Goal: Information Seeking & Learning: Compare options

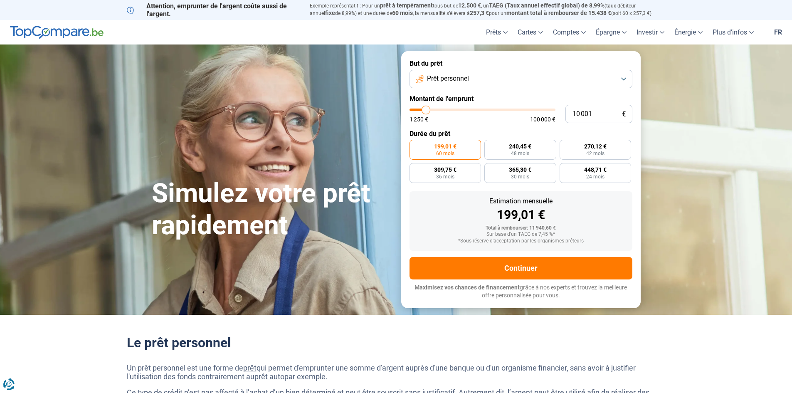
click at [622, 78] on button "Prêt personnel" at bounding box center [521, 79] width 223 height 18
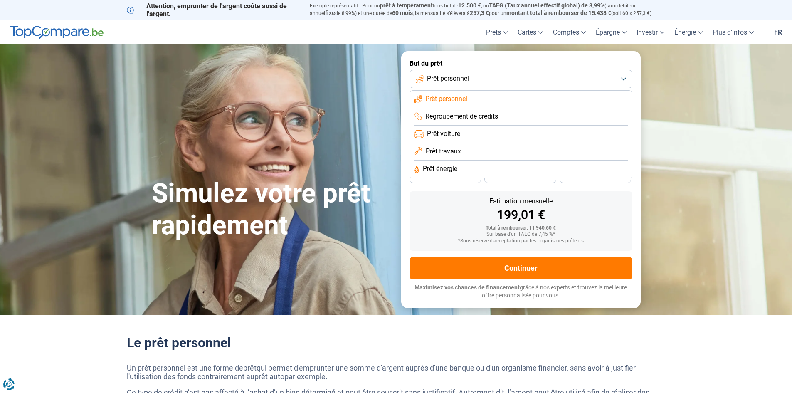
click at [553, 94] on li "Prêt personnel" at bounding box center [521, 99] width 214 height 17
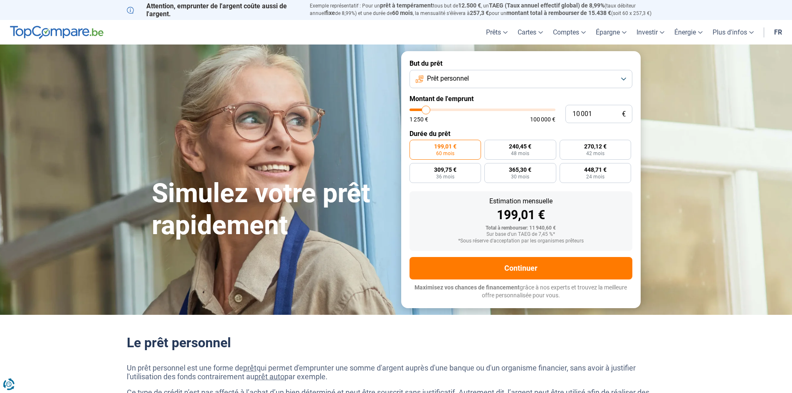
type input "8 250"
type input "8250"
type input "8 500"
type input "8500"
type input "8 750"
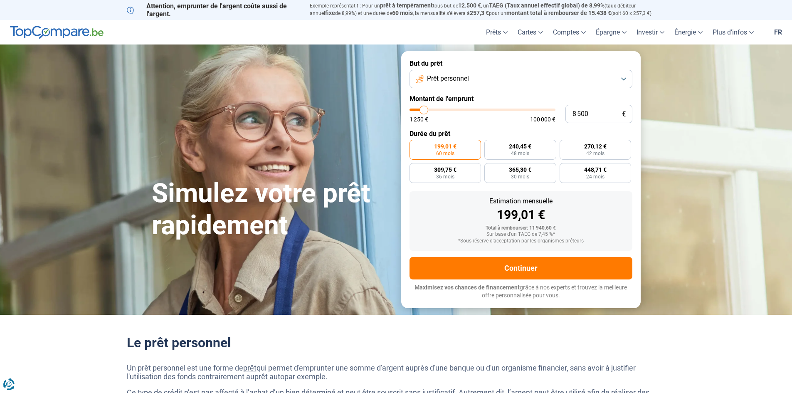
type input "8750"
type input "9 500"
type input "9500"
type input "10 000"
type input "10000"
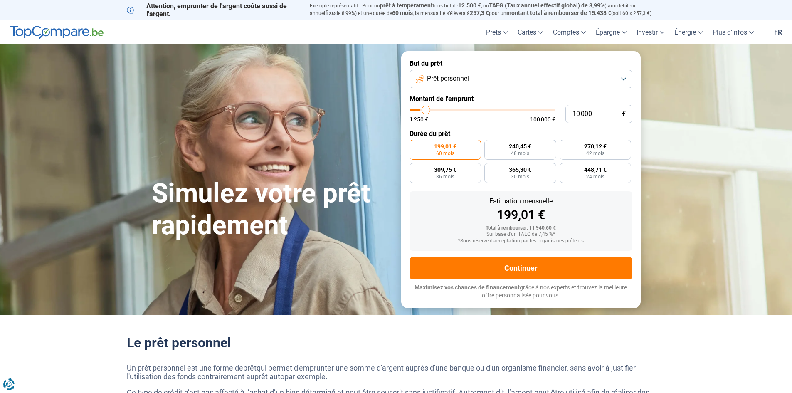
type input "11 000"
type input "11000"
type input "11 500"
type input "11500"
type input "12 000"
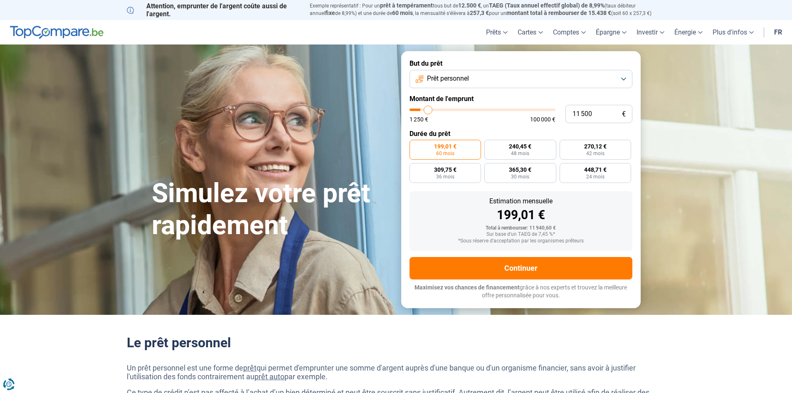
type input "12000"
type input "12 500"
type input "12500"
type input "13 000"
type input "13000"
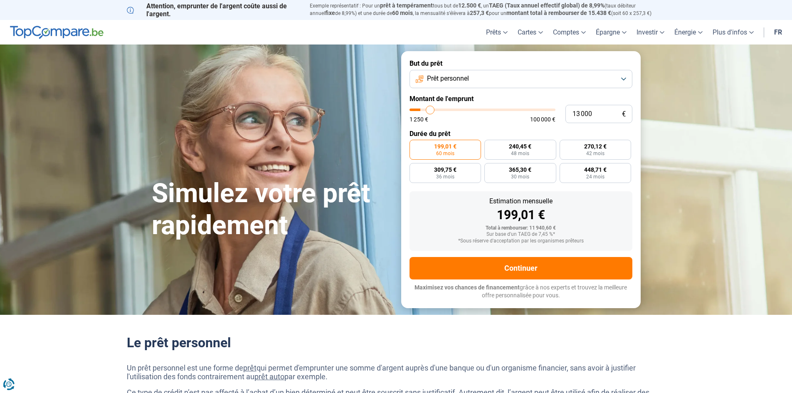
type input "13 250"
type input "13250"
type input "14 500"
type input "14500"
type input "16 000"
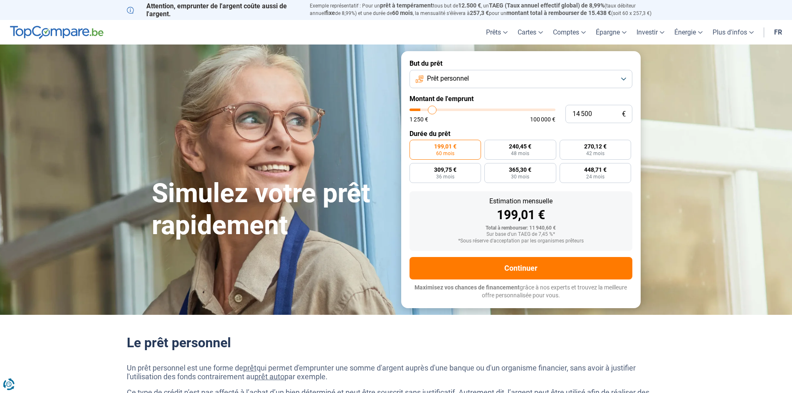
type input "16000"
type input "18 000"
type input "18000"
type input "19 250"
type input "19250"
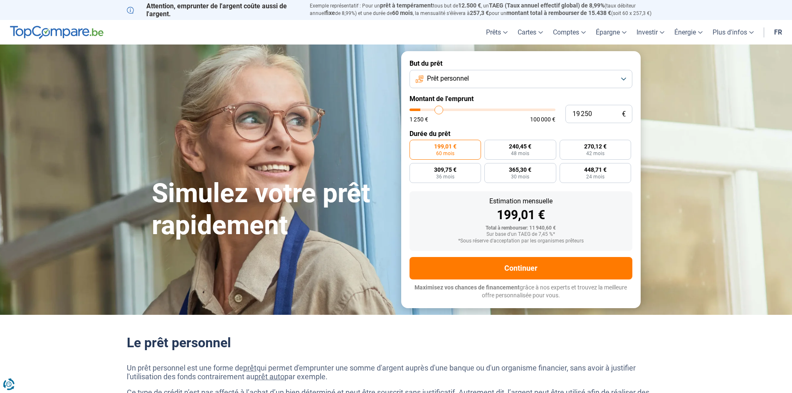
type input "20 250"
type input "20250"
type input "20 500"
type input "20500"
type input "20 750"
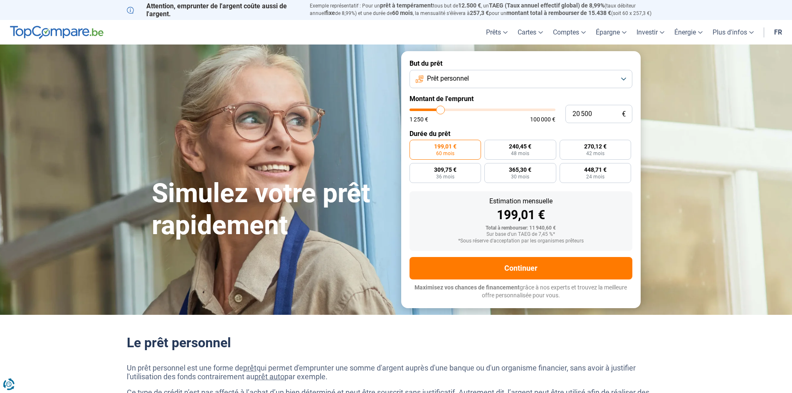
type input "20750"
type input "22 000"
type input "22000"
type input "22 750"
type input "22750"
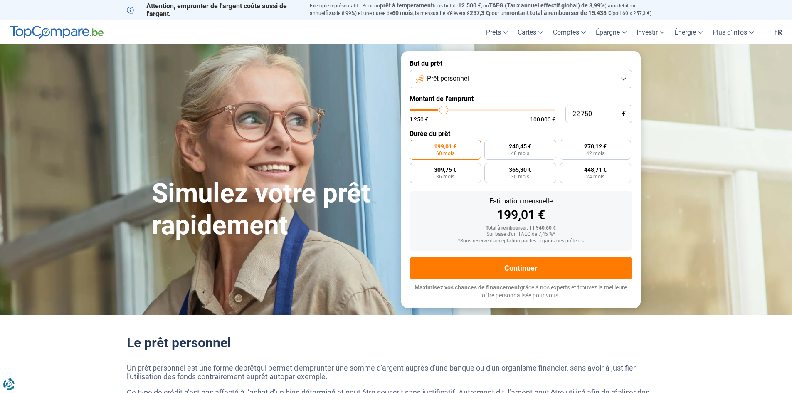
type input "24 500"
type input "24500"
type input "25 750"
type input "25750"
type input "28 250"
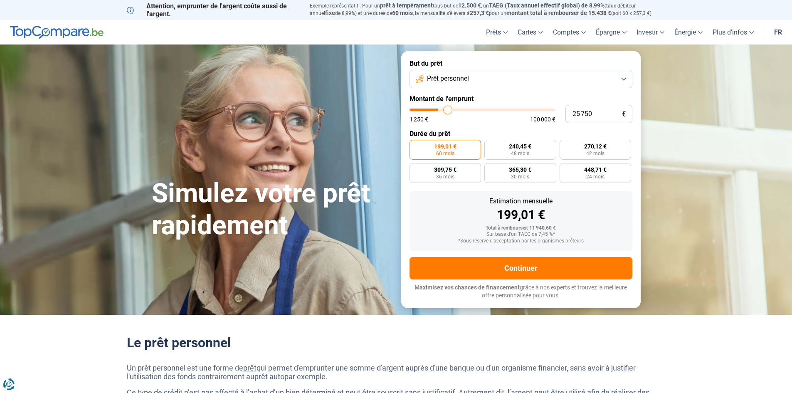
type input "28250"
type input "29 500"
type input "29500"
type input "30 250"
type input "30250"
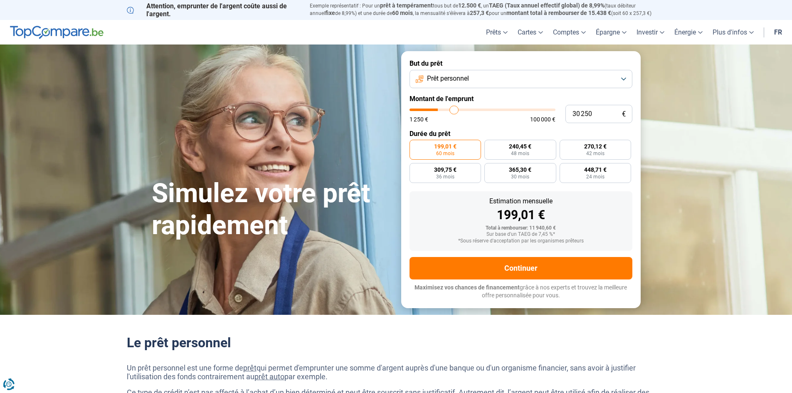
type input "32 000"
type input "32000"
type input "33 250"
type input "33250"
type input "36 750"
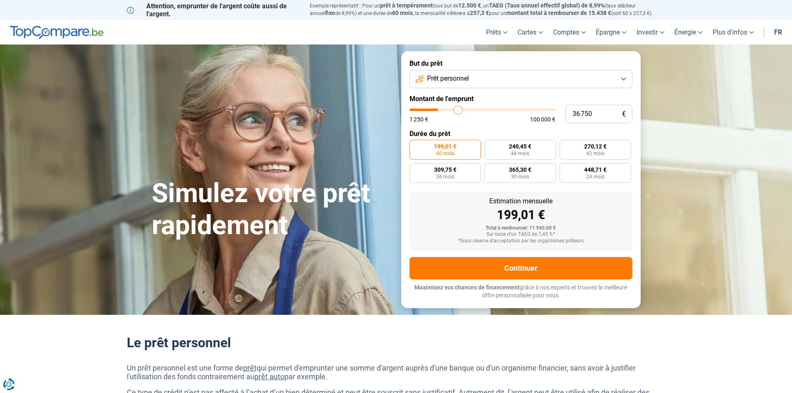
type input "36750"
type input "38 000"
type input "38000"
type input "39 750"
type input "39750"
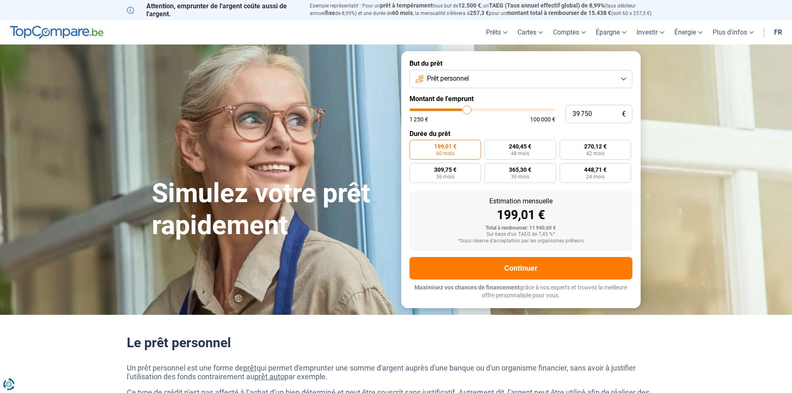
type input "41 000"
type input "41000"
type input "42 000"
type input "42000"
type input "42 750"
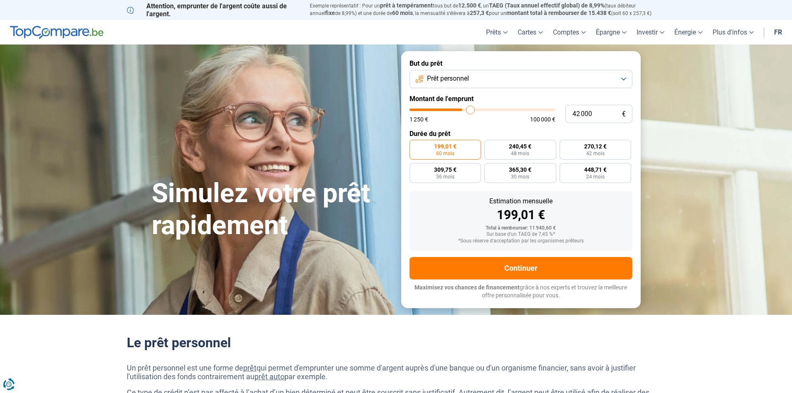
type input "42750"
type input "43 000"
type input "43000"
type input "43 750"
type input "43750"
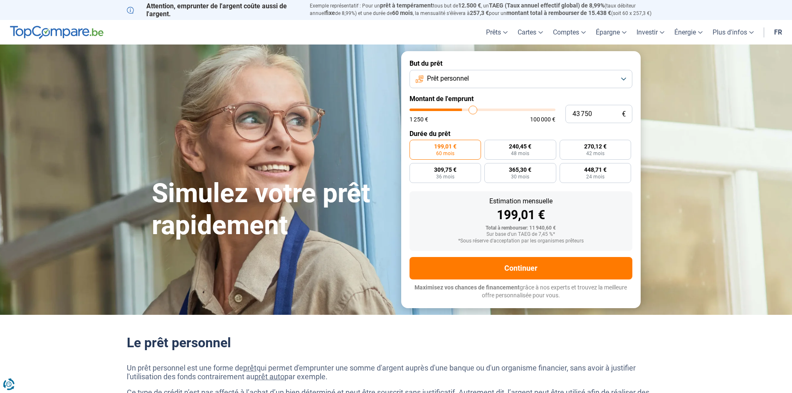
type input "44 250"
type input "44250"
type input "45 000"
type input "45000"
type input "45 750"
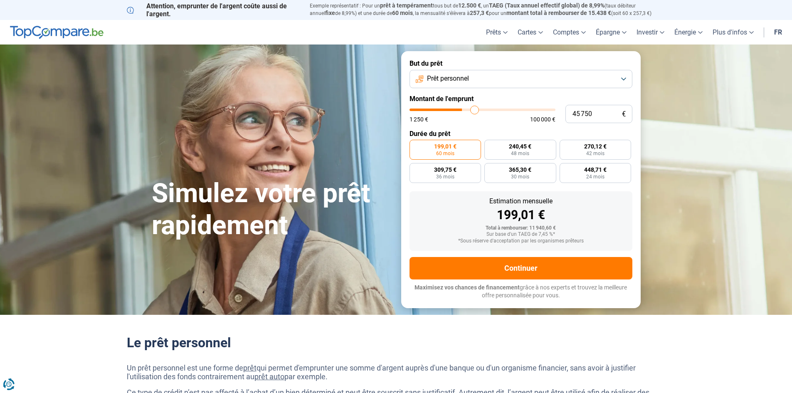
type input "45750"
type input "46 500"
type input "46500"
type input "47 000"
type input "47000"
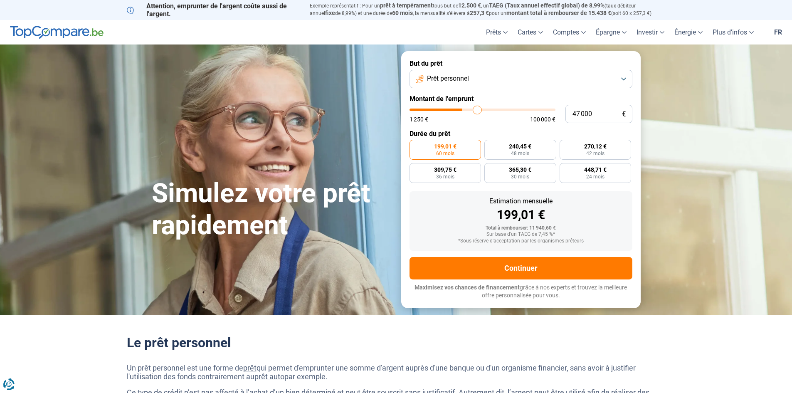
type input "48 750"
type input "48750"
type input "50 250"
type input "50250"
type input "51 250"
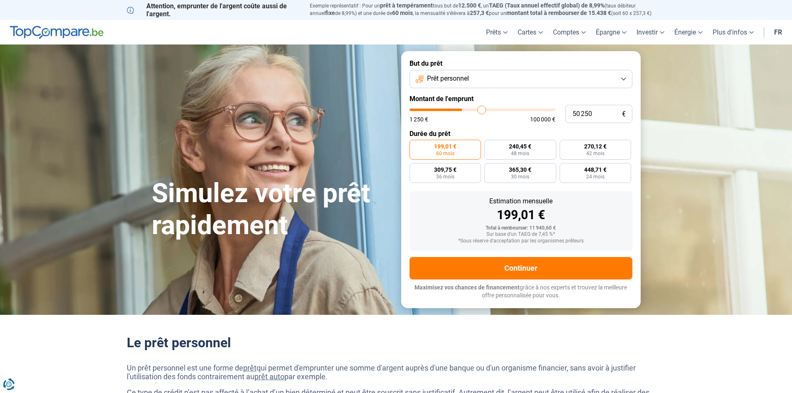
type input "51250"
type input "52 000"
type input "52000"
type input "52 500"
type input "52500"
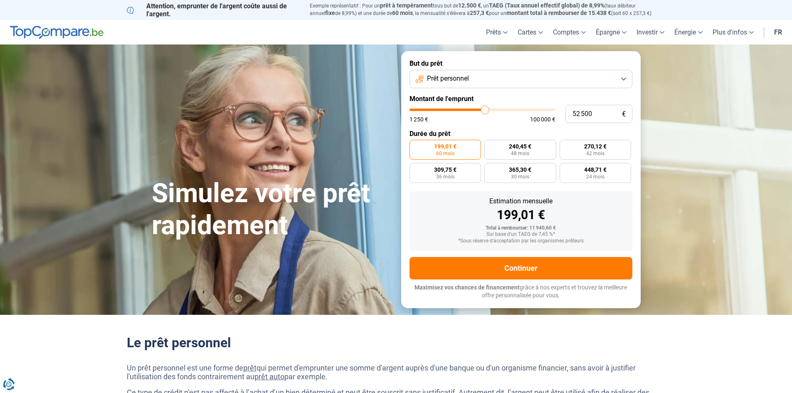
type input "52 750"
type input "52750"
type input "53 000"
type input "53000"
type input "54 000"
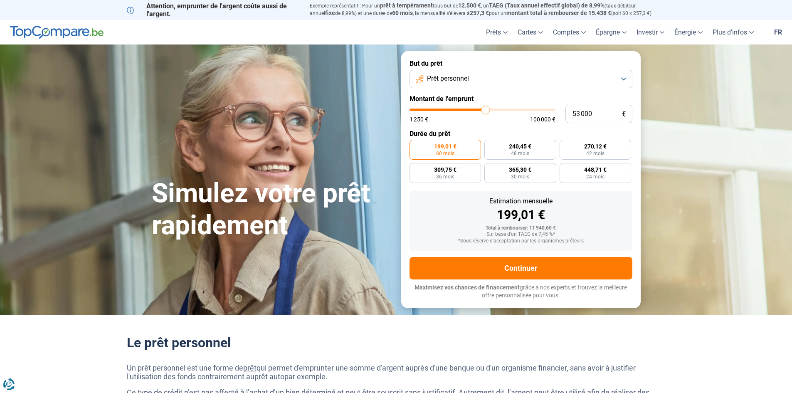
type input "54000"
type input "54 500"
type input "54500"
type input "55 750"
type input "55750"
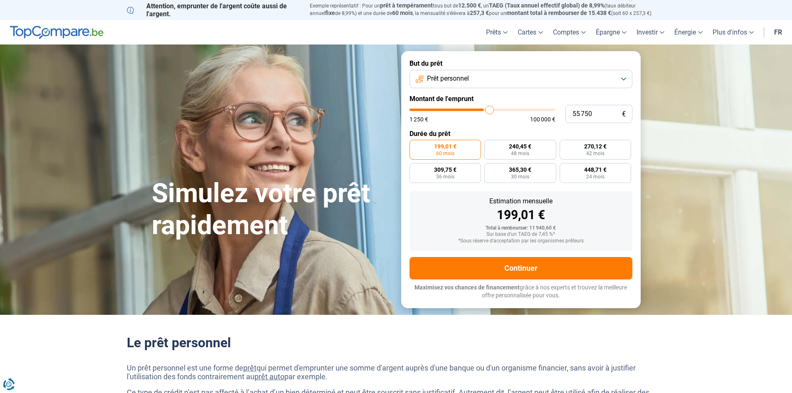
type input "56 500"
type input "56500"
type input "56 000"
type input "56000"
type input "55 750"
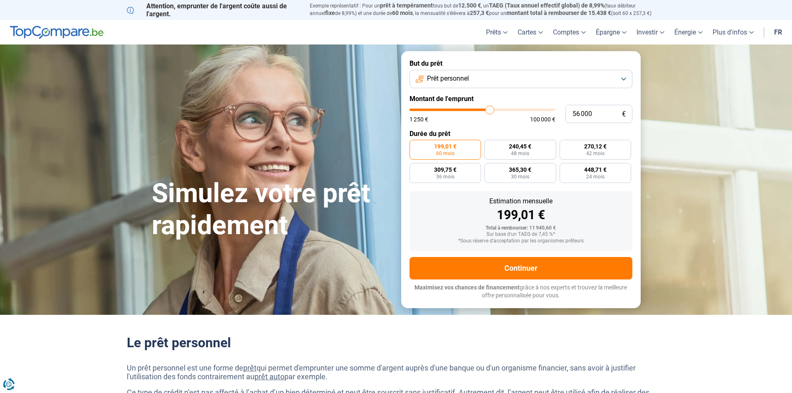
type input "55750"
type input "55 500"
type input "55500"
type input "54 750"
type input "54750"
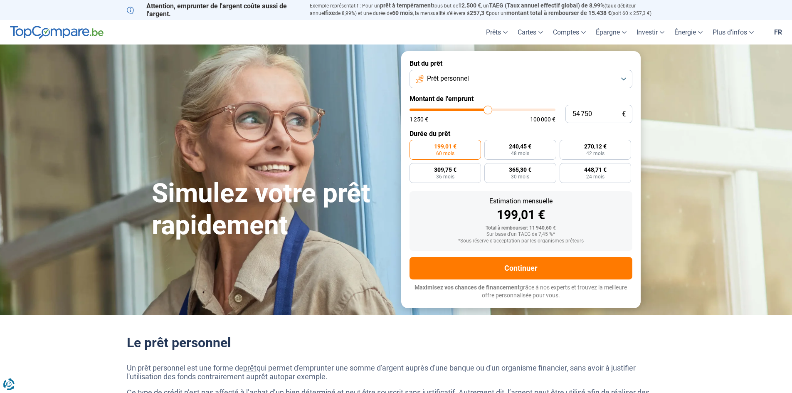
type input "52 000"
type input "52000"
type input "51 250"
type input "51250"
type input "49 000"
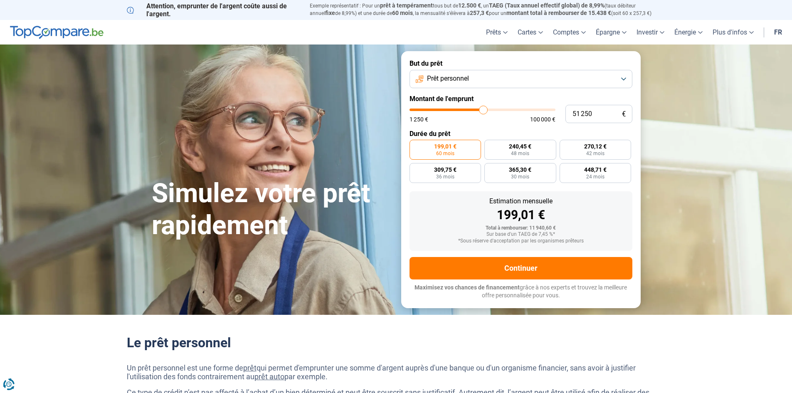
type input "49000"
type input "47 250"
type input "47250"
type input "45 500"
type input "45500"
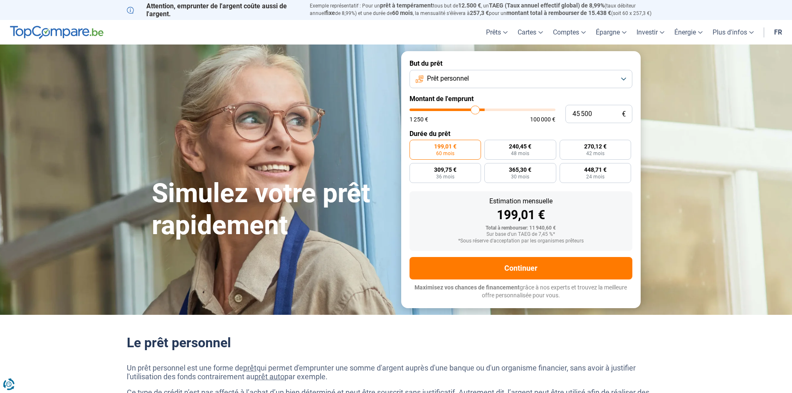
type input "44 000"
type input "44000"
type input "43 750"
type input "43750"
type input "43 500"
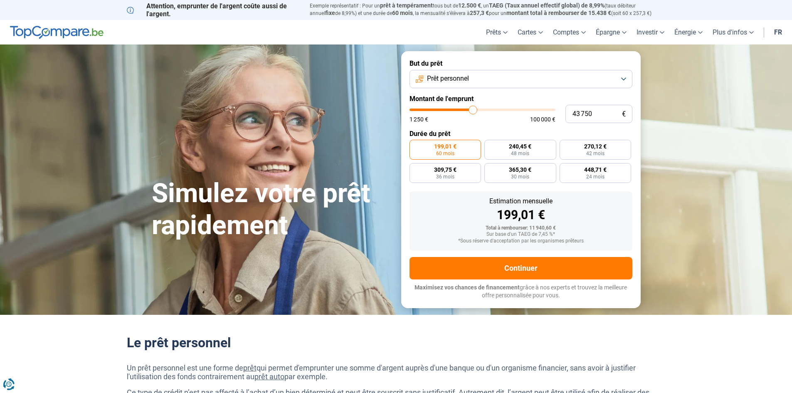
type input "43500"
type input "42 750"
type input "42750"
type input "42 500"
type input "42500"
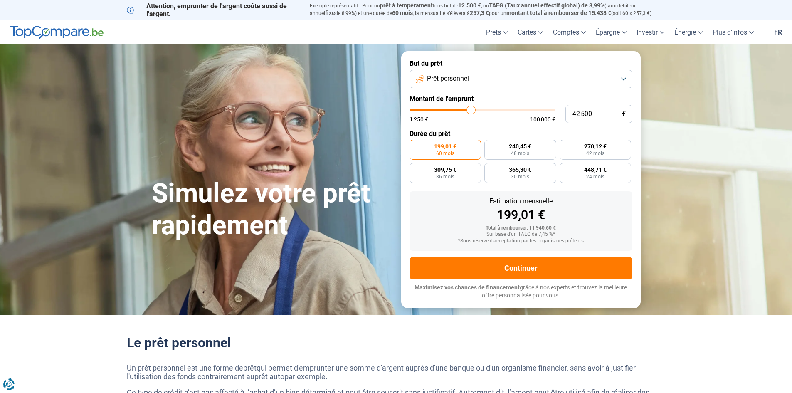
type input "42 250"
type input "42250"
type input "41 500"
type input "41500"
type input "41 250"
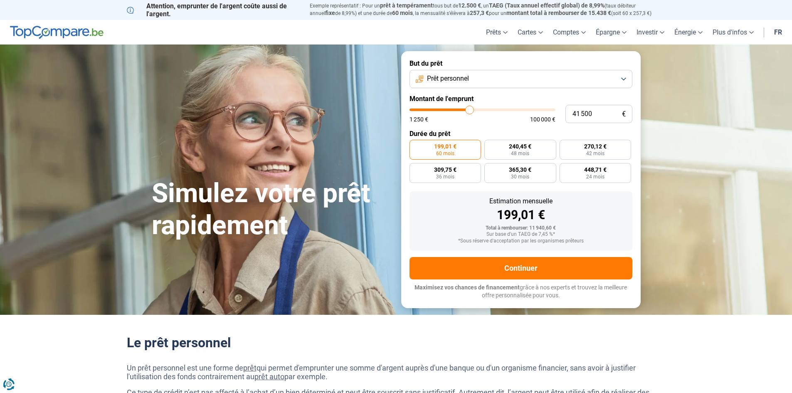
type input "41250"
type input "41 000"
type input "41000"
type input "40 750"
type input "40750"
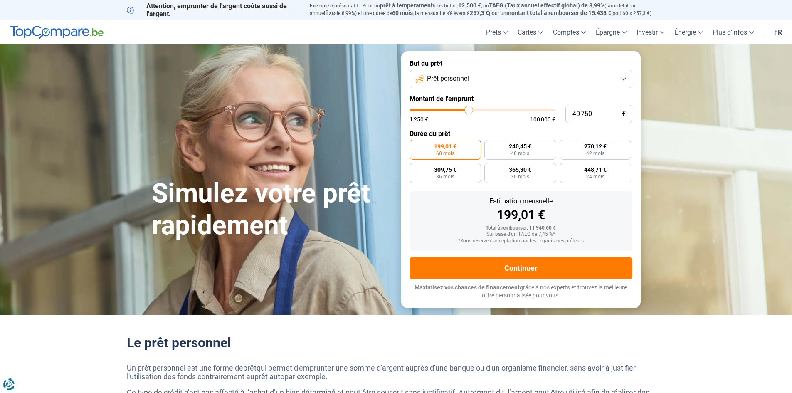
type input "40 250"
type input "40250"
type input "39 750"
type input "39750"
type input "39 250"
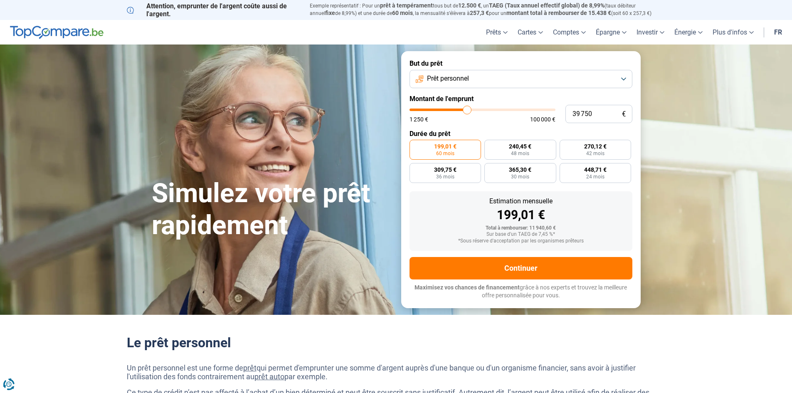
type input "39250"
type input "38 750"
type input "38750"
type input "38 500"
type input "38500"
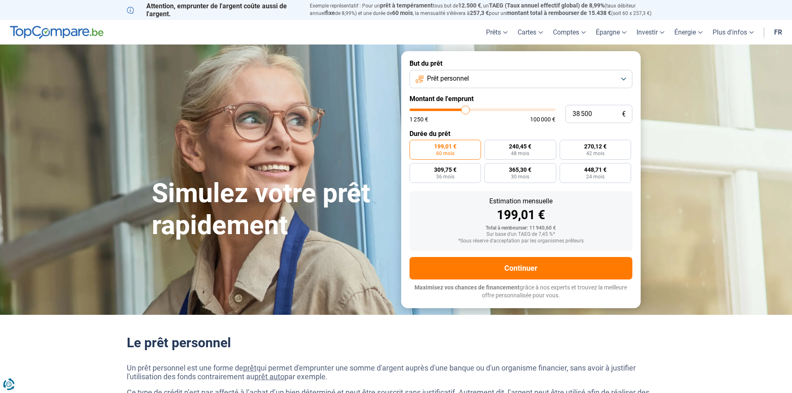
type input "38 250"
type input "38250"
type input "38 000"
type input "38000"
type input "37 750"
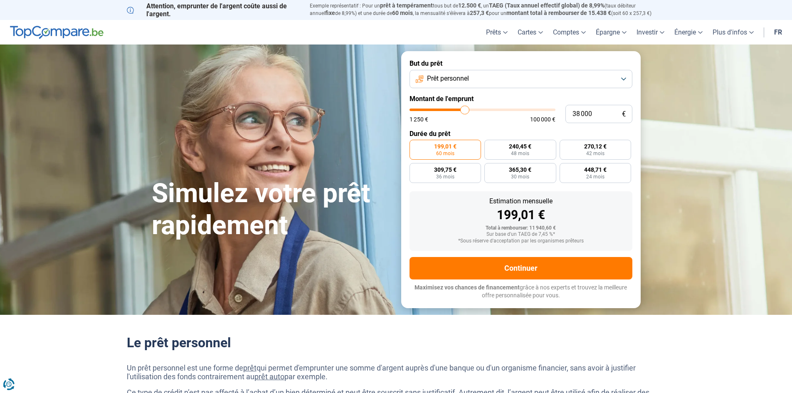
type input "37750"
type input "37 250"
type input "37250"
type input "37 000"
type input "37000"
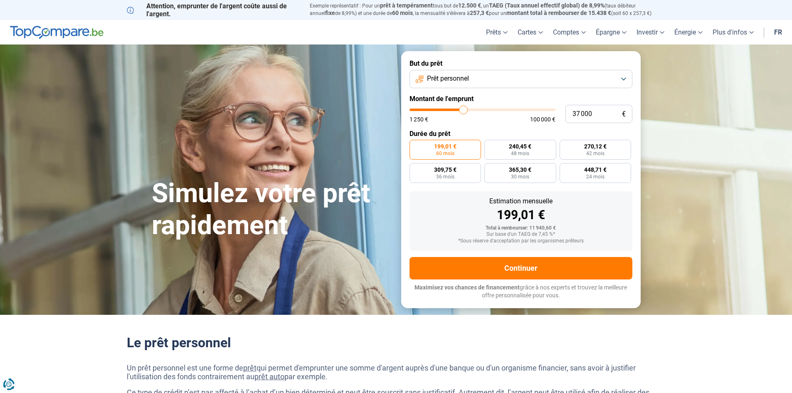
type input "36 750"
type input "36750"
type input "36 500"
type input "36500"
type input "36 250"
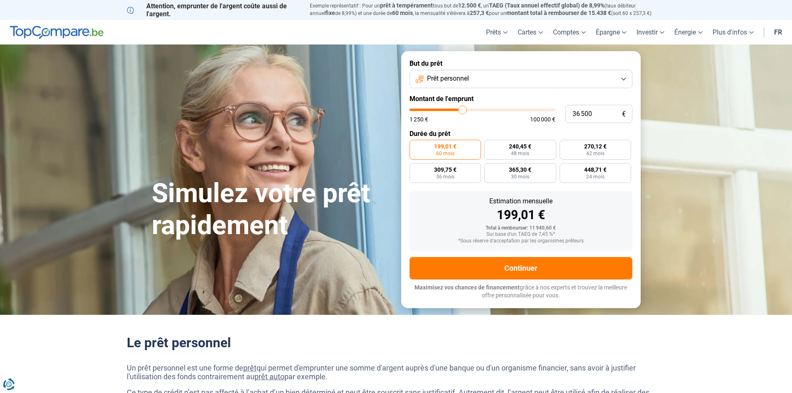
type input "36250"
type input "35 750"
type input "35750"
type input "35 250"
type input "35250"
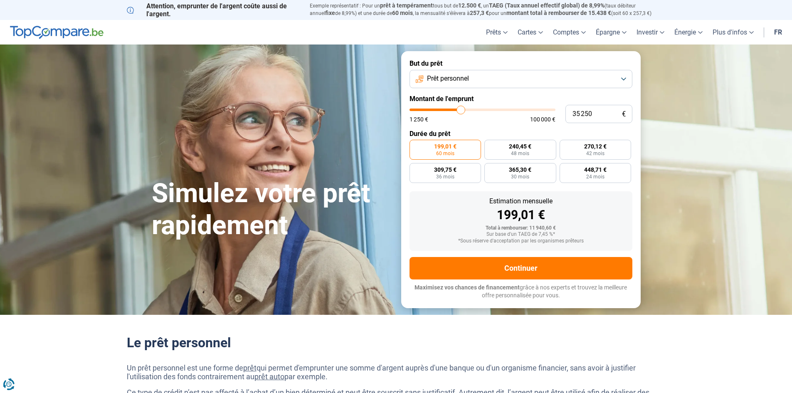
type input "35 000"
type input "35000"
type input "34 750"
type input "34750"
type input "34 250"
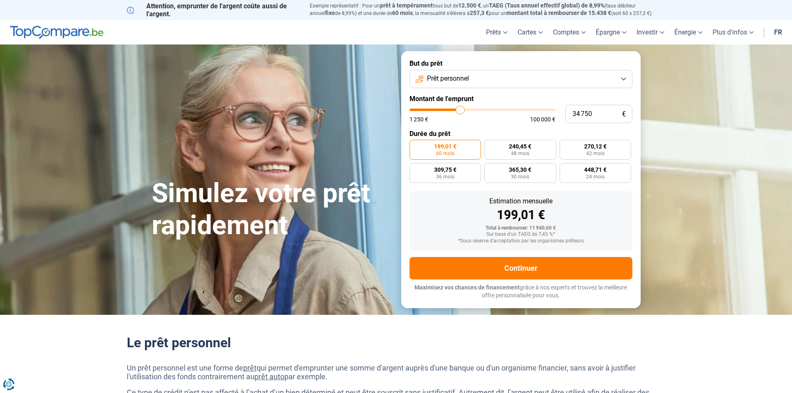
type input "34250"
type input "34 000"
type input "34000"
type input "33 500"
type input "33500"
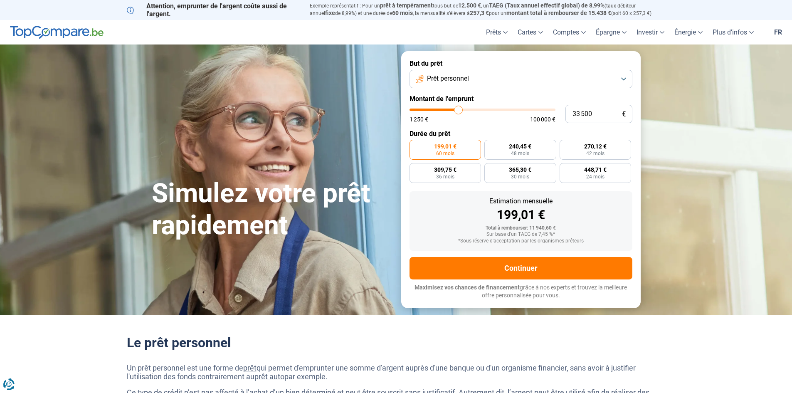
type input "33 250"
type input "33250"
type input "32 750"
type input "32750"
type input "32 500"
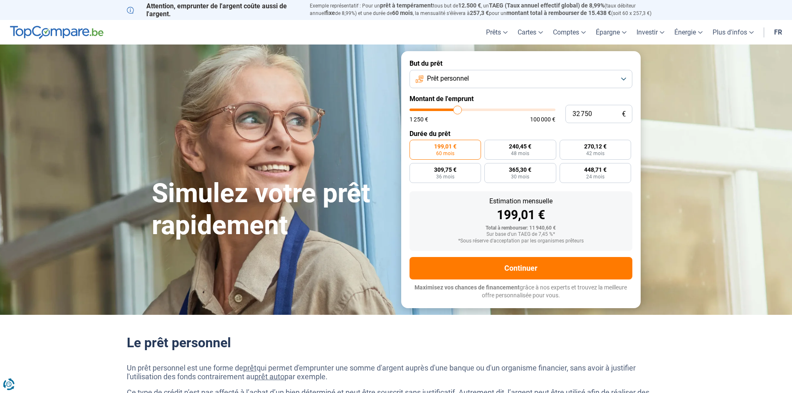
type input "32500"
type input "32 250"
type input "32250"
type input "32 000"
type input "32000"
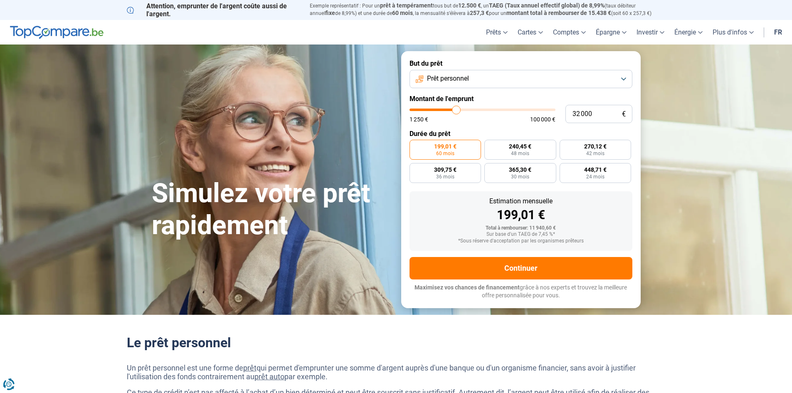
type input "31 750"
type input "31750"
type input "31 250"
type input "31250"
type input "31 000"
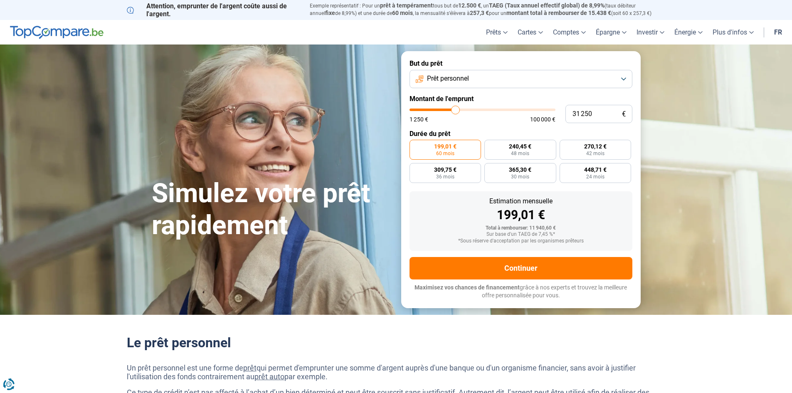
type input "31000"
type input "30 750"
type input "30750"
type input "30 500"
type input "30500"
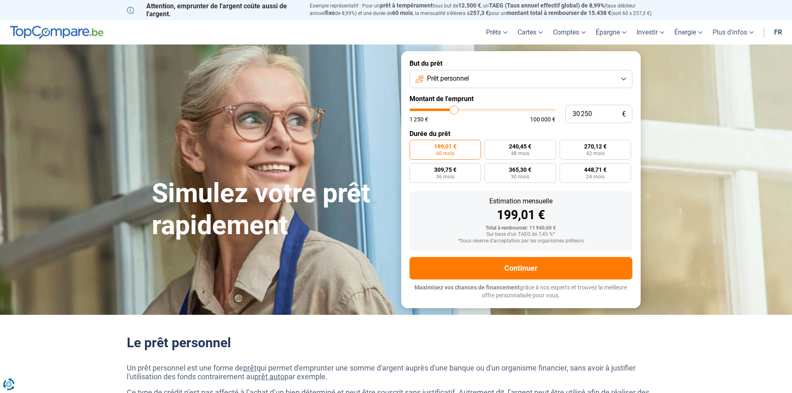
drag, startPoint x: 424, startPoint y: 109, endPoint x: 454, endPoint y: 106, distance: 30.6
click at [454, 109] on input "range" at bounding box center [483, 110] width 146 height 2
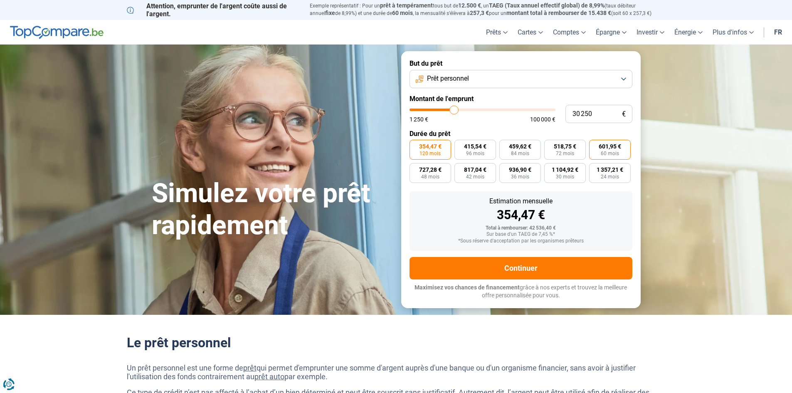
click at [604, 147] on span "601,95 €" at bounding box center [610, 146] width 22 height 6
click at [595, 145] on input "601,95 € 60 mois" at bounding box center [591, 142] width 5 height 5
